Goal: Task Accomplishment & Management: Use online tool/utility

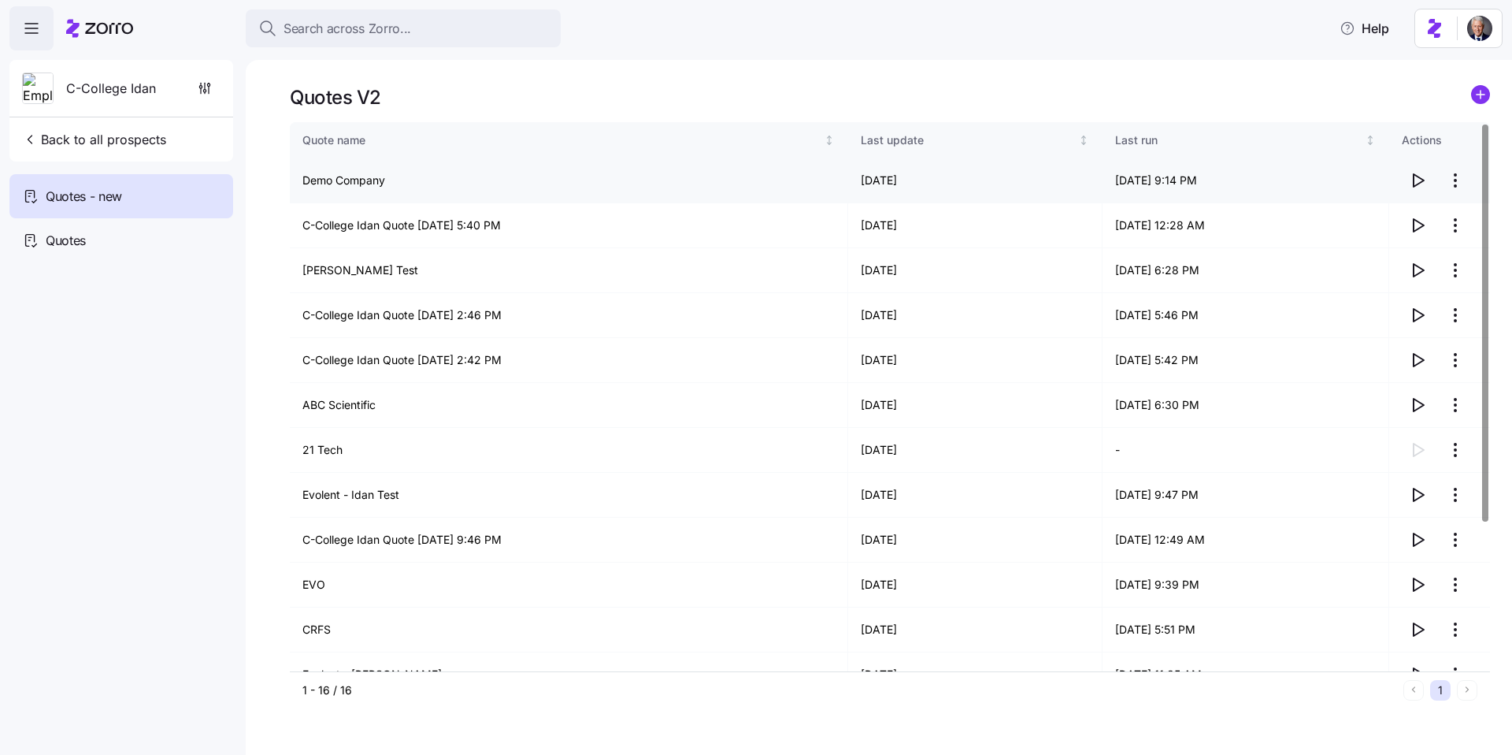
click at [1421, 179] on icon "button" at bounding box center [1419, 180] width 10 height 13
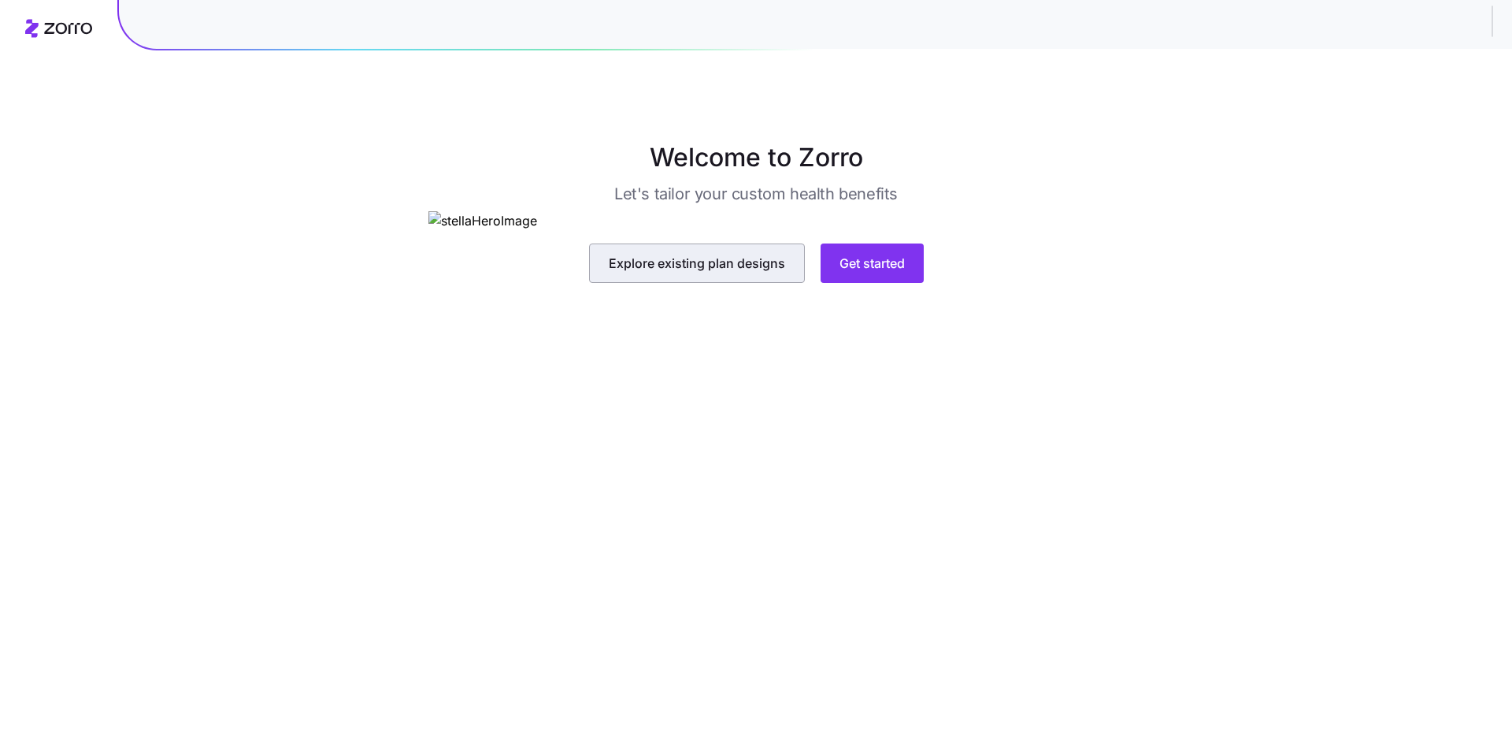
click at [730, 273] on span "Explore existing plan designs" at bounding box center [697, 263] width 176 height 19
click at [744, 273] on span "Explore existing plan designs" at bounding box center [697, 263] width 176 height 19
